Goal: Task Accomplishment & Management: Use online tool/utility

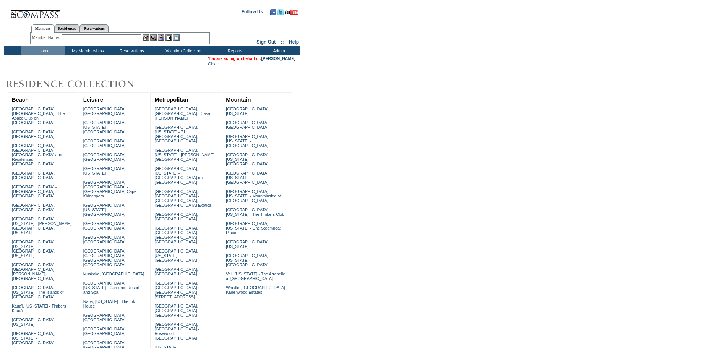
click at [31, 15] on img at bounding box center [35, 12] width 50 height 16
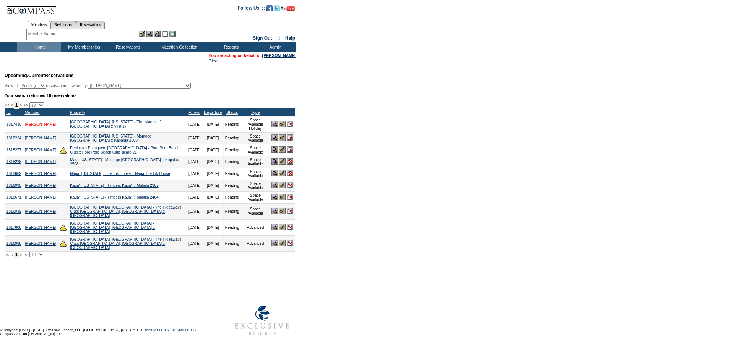
click at [33, 127] on link "Gocken, Ryan" at bounding box center [40, 124] width 31 height 4
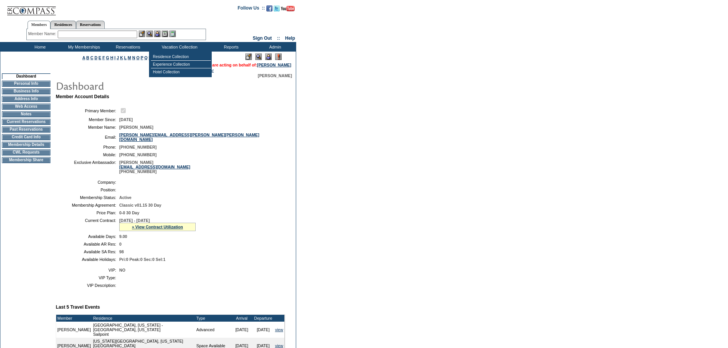
click at [267, 57] on img at bounding box center [268, 57] width 7 height 7
click at [257, 56] on img at bounding box center [258, 57] width 7 height 7
